Goal: Transaction & Acquisition: Subscribe to service/newsletter

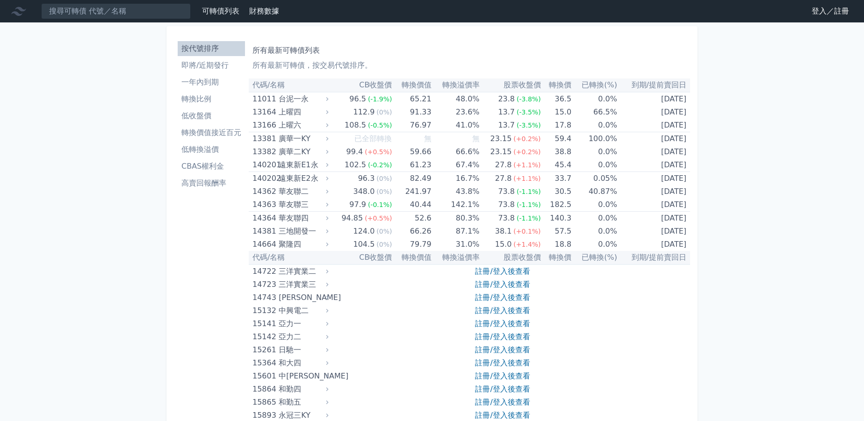
click at [824, 20] on nav "可轉債列表 財務數據 可轉債列表 財務數據 登入／註冊 登入／註冊" at bounding box center [432, 11] width 864 height 22
click at [829, 11] on link "登入／註冊" at bounding box center [830, 11] width 52 height 15
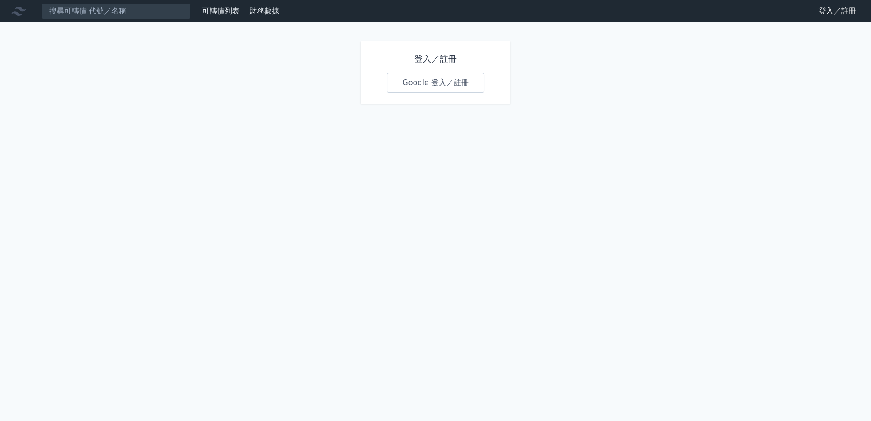
click at [445, 85] on link "Google 登入／註冊" at bounding box center [435, 83] width 97 height 20
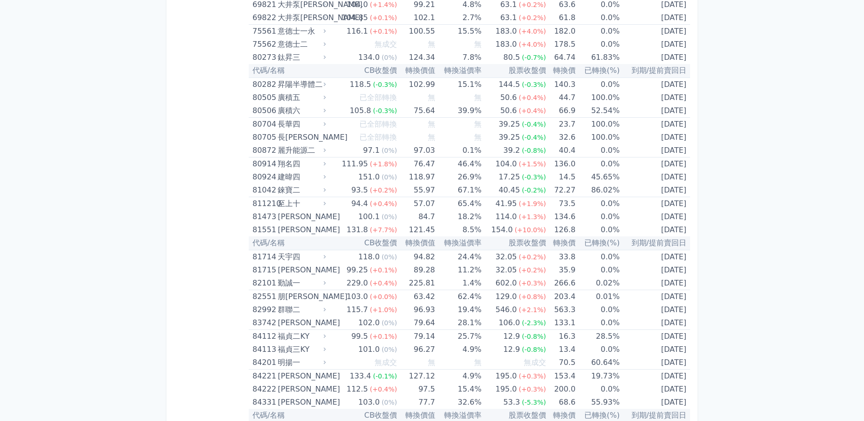
scroll to position [5424, 0]
